Goal: Information Seeking & Learning: Learn about a topic

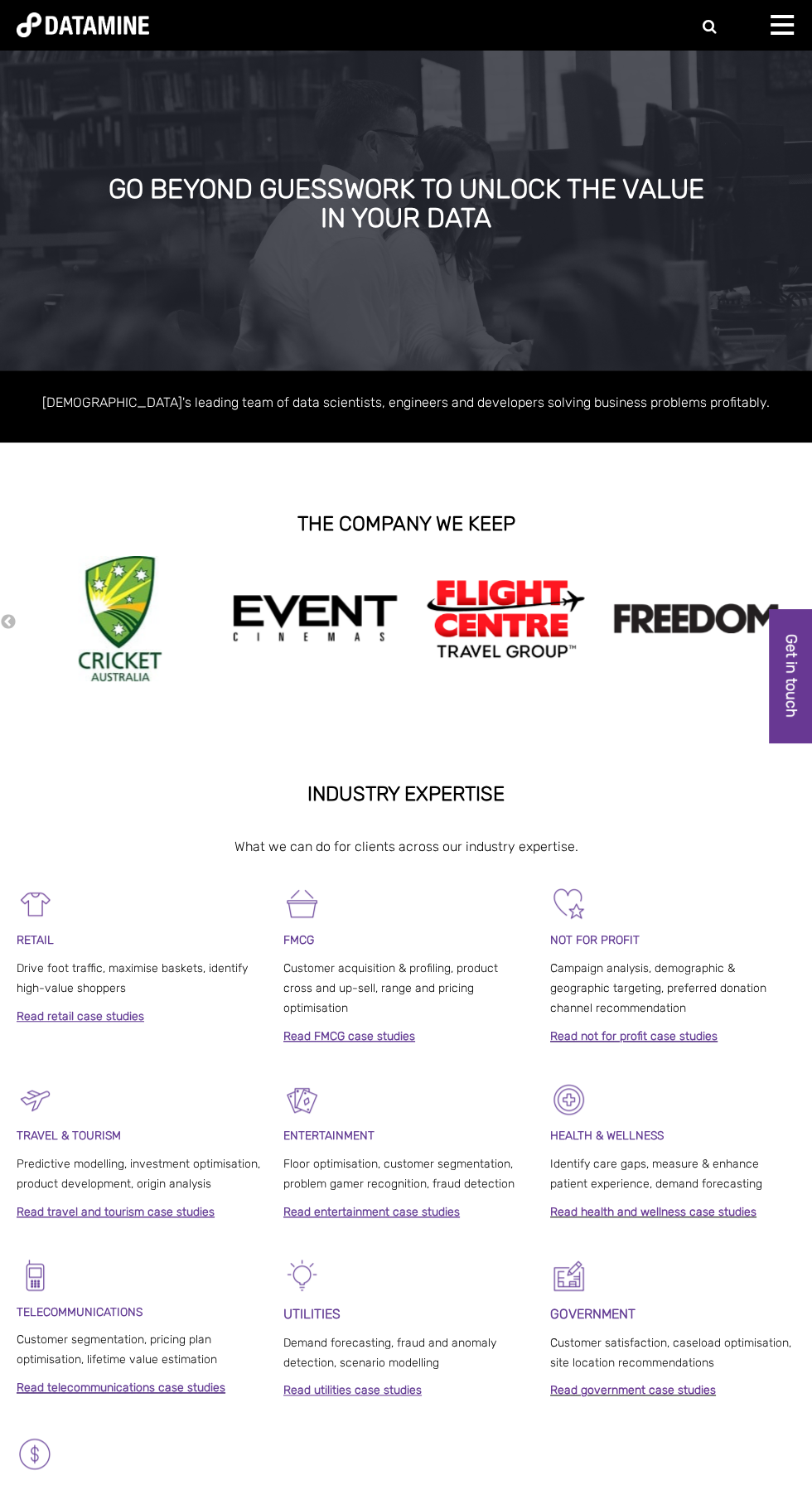
click at [789, 25] on span at bounding box center [782, 24] width 23 height 3
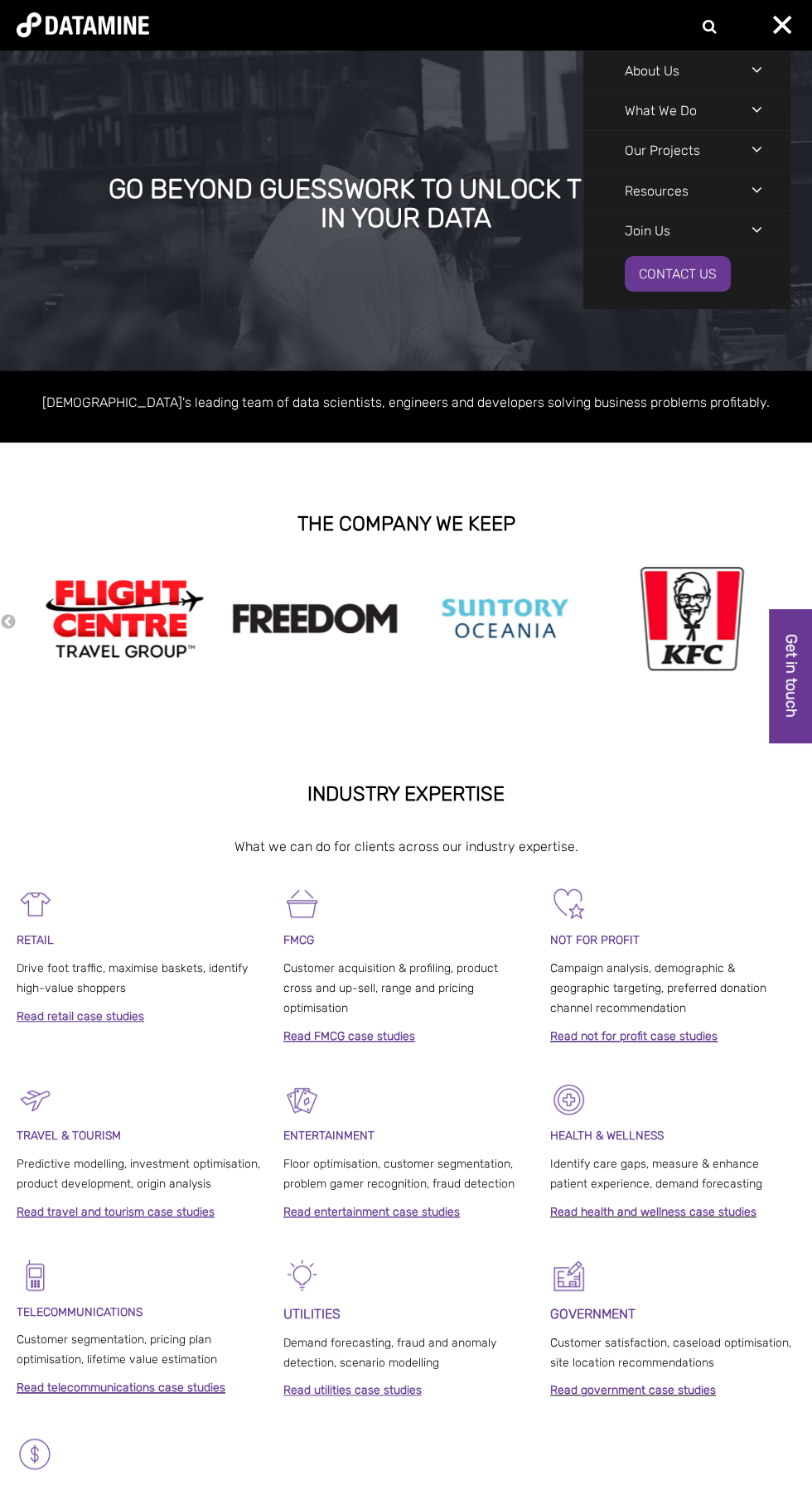
click at [764, 235] on div "Navigation Menu" at bounding box center [770, 230] width 39 height 36
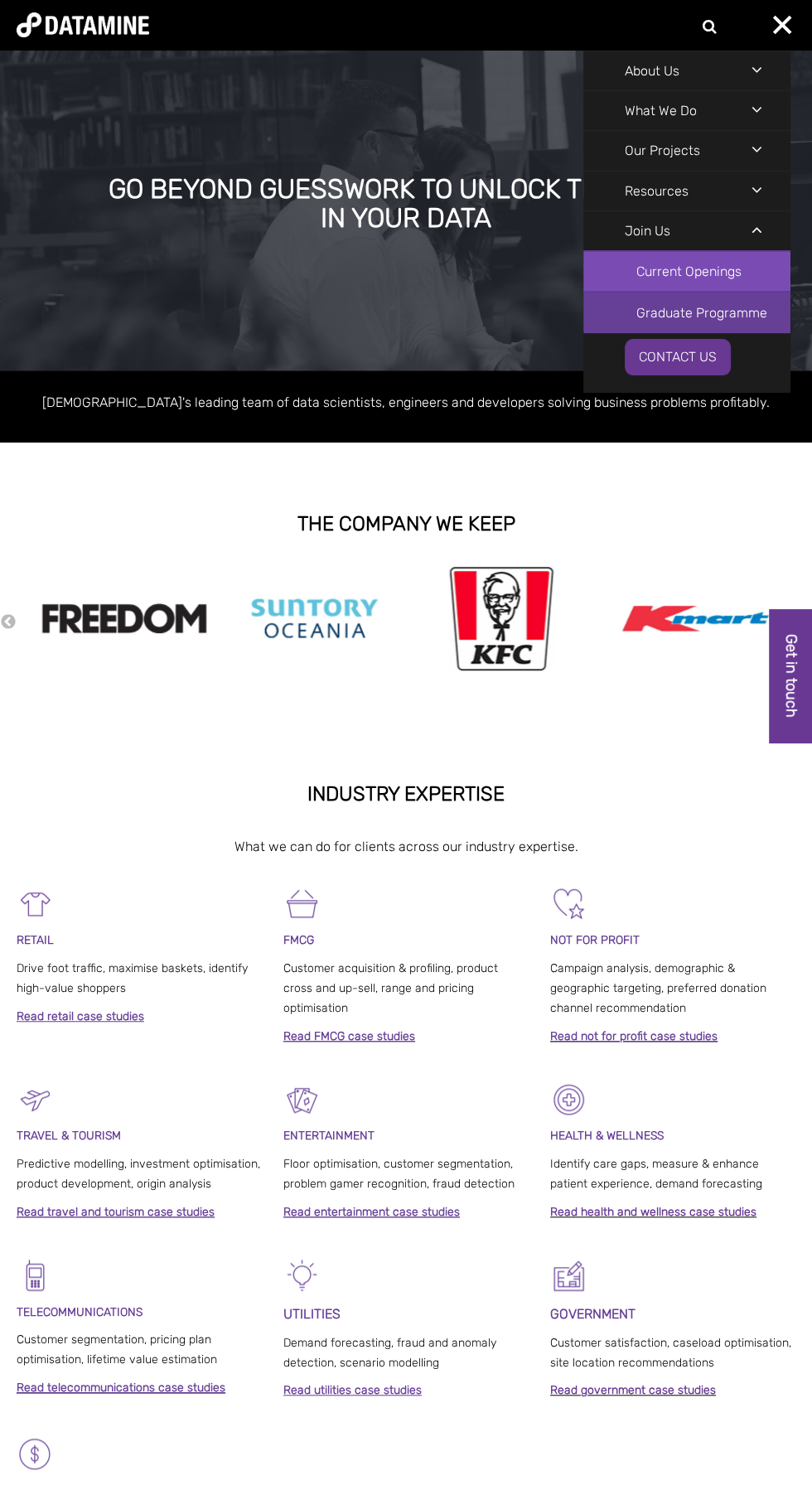
click at [691, 269] on link "Current Openings" at bounding box center [687, 271] width 207 height 41
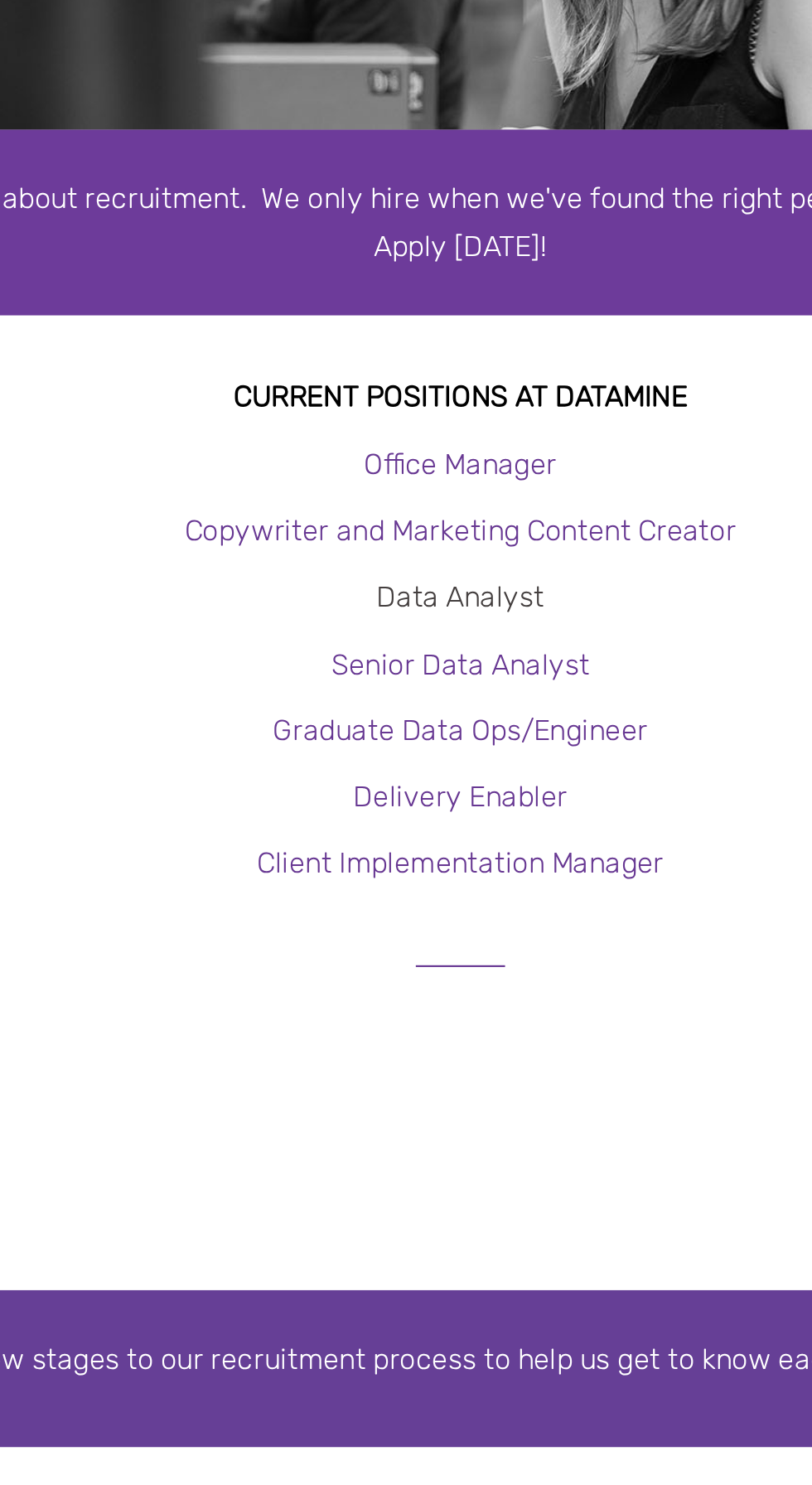
click at [415, 554] on link "Data Analyst" at bounding box center [406, 557] width 78 height 16
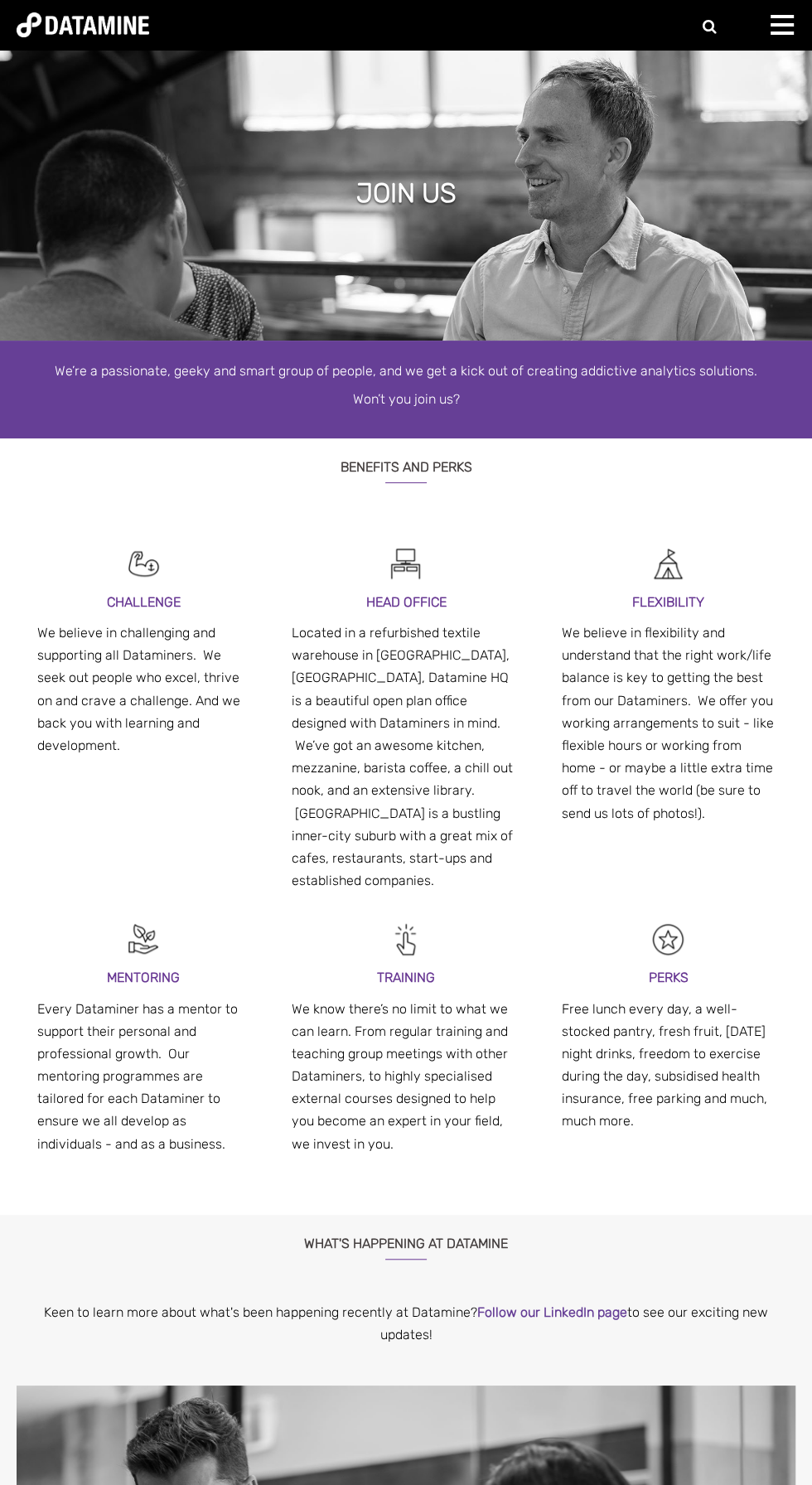
click at [782, 24] on span at bounding box center [782, 24] width 23 height 3
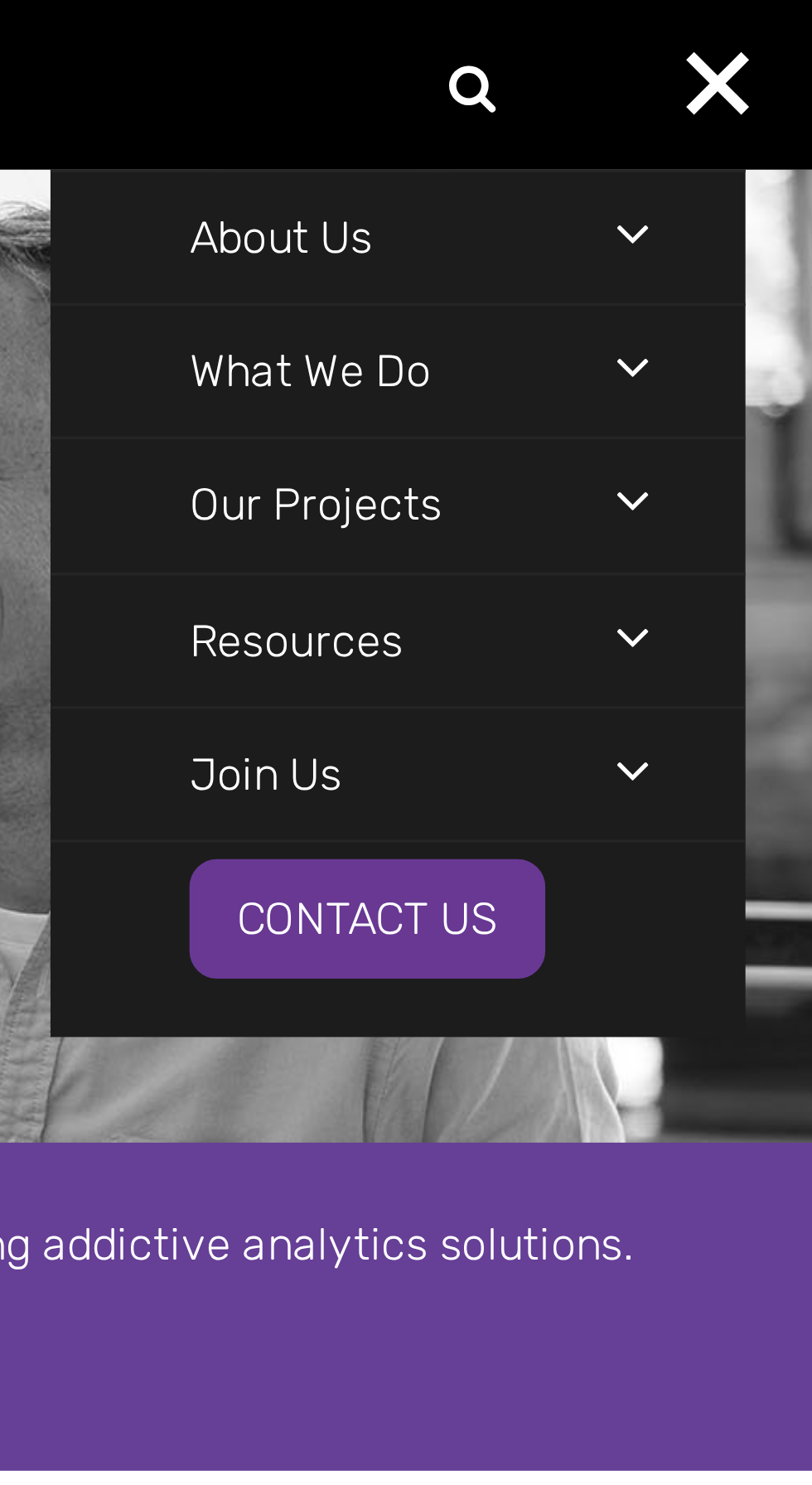
click at [761, 232] on div "Navigation Menu" at bounding box center [770, 230] width 39 height 36
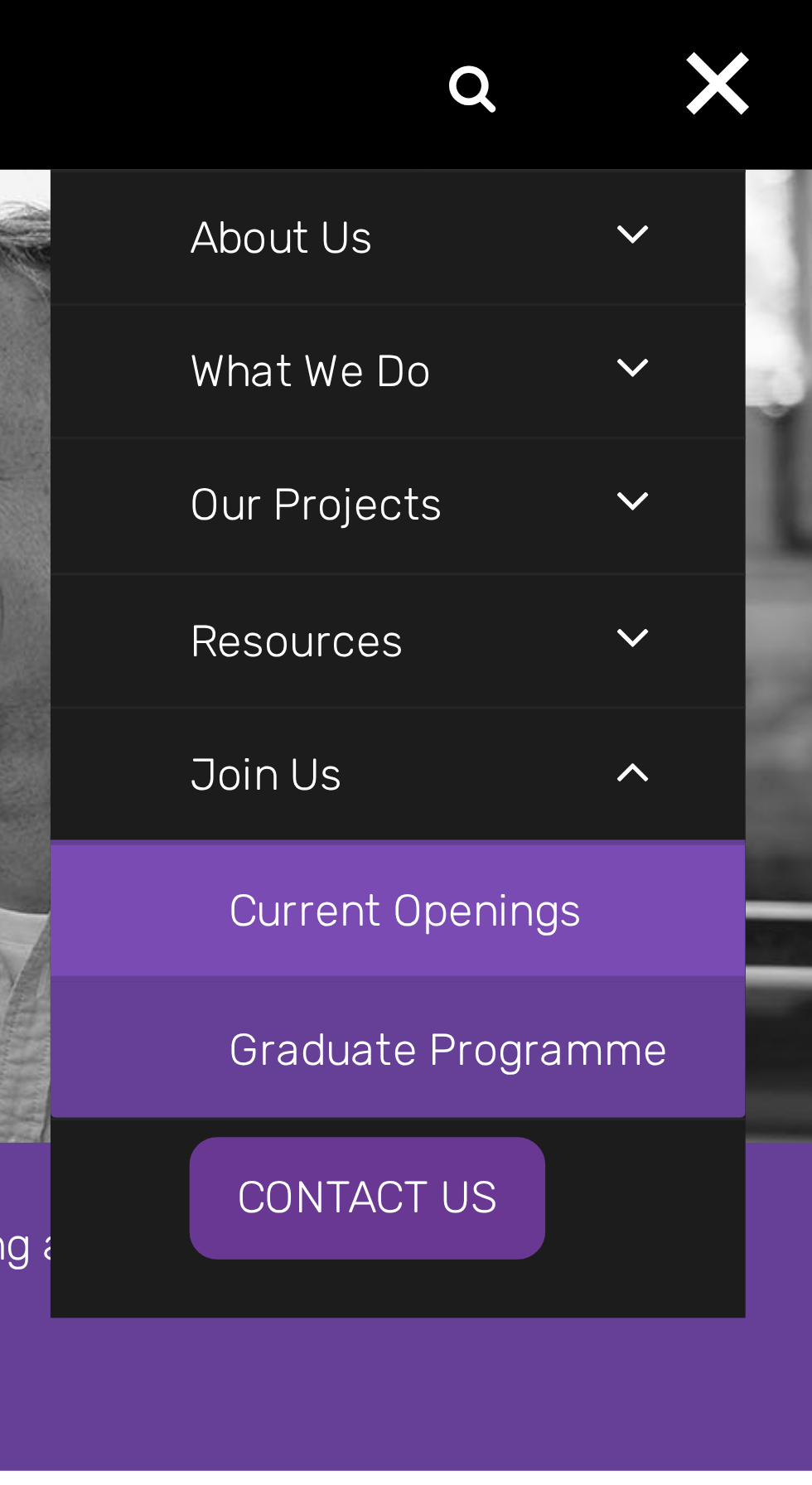
click at [708, 273] on link "Current Openings" at bounding box center [687, 271] width 207 height 41
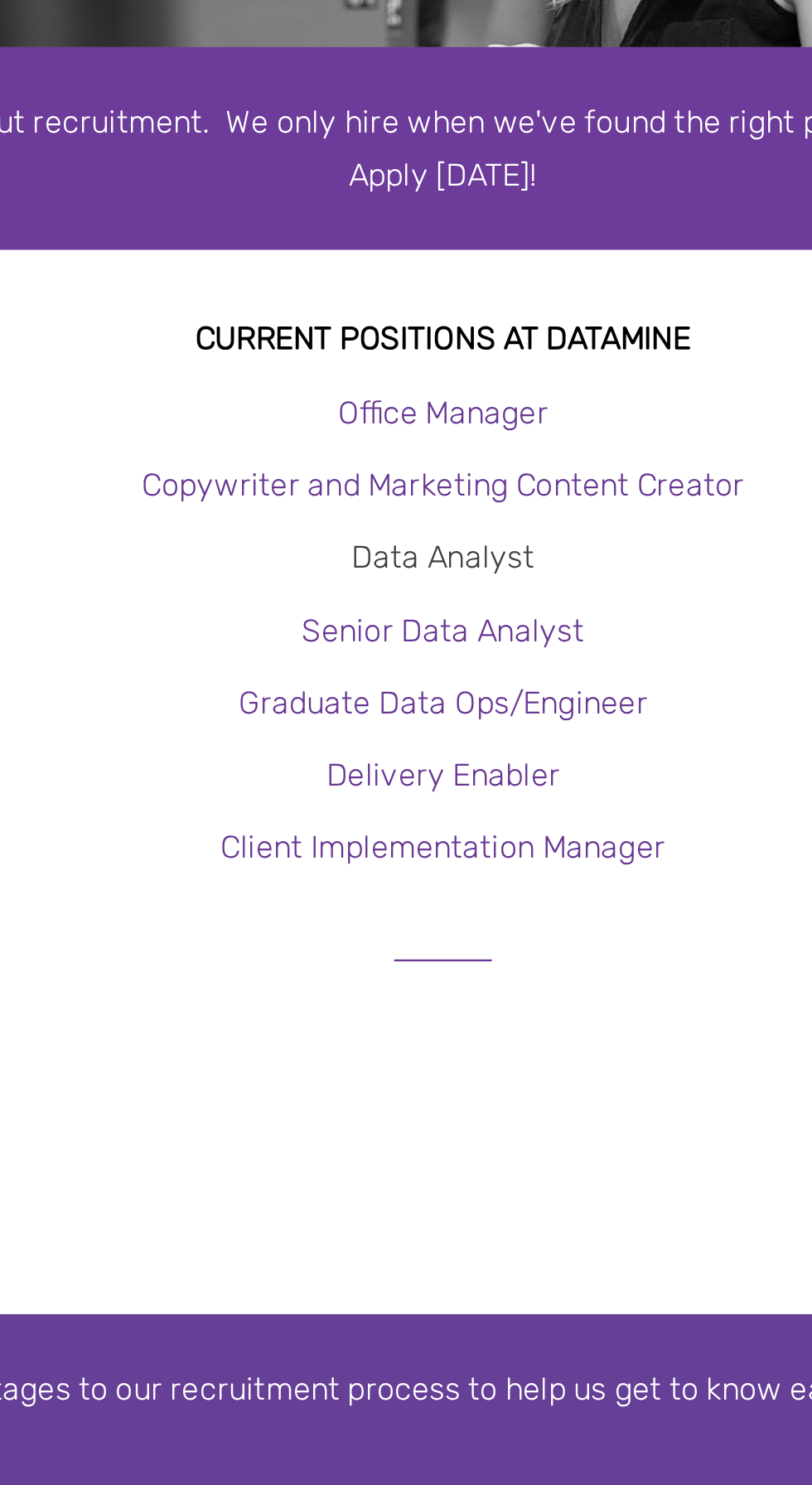
click at [422, 560] on link "Data Analyst" at bounding box center [406, 557] width 78 height 16
click at [434, 591] on link "Senior Data Analyst" at bounding box center [406, 588] width 120 height 16
